Goal: Check status

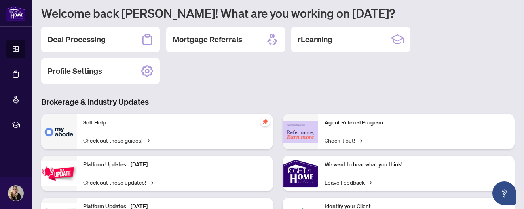
scroll to position [67, 0]
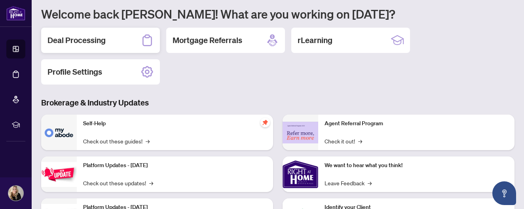
click at [101, 40] on h2 "Deal Processing" at bounding box center [77, 40] width 58 height 11
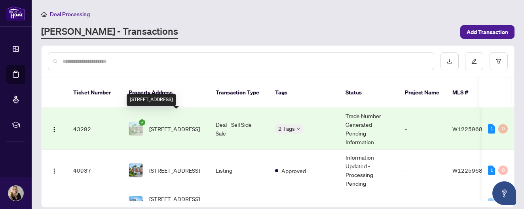
click at [171, 125] on span "[STREET_ADDRESS]" at bounding box center [174, 129] width 51 height 9
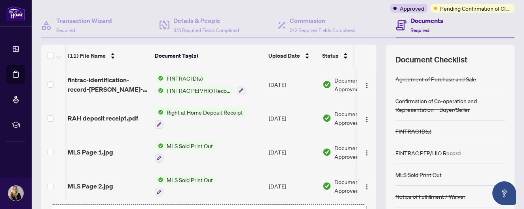
scroll to position [120, 0]
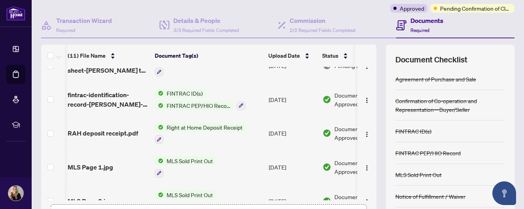
click at [416, 20] on h4 "Documents" at bounding box center [427, 21] width 33 height 10
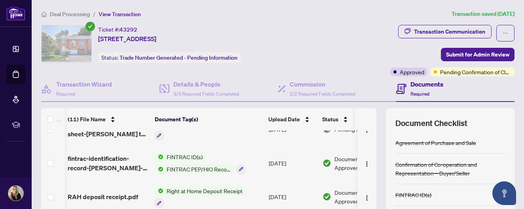
scroll to position [0, 0]
